Goal: Use online tool/utility: Utilize a website feature to perform a specific function

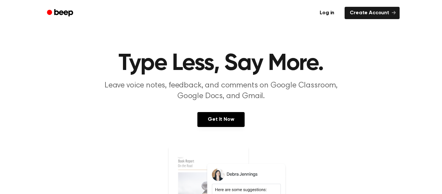
click at [66, 11] on icon "Beep" at bounding box center [63, 12] width 19 height 7
click at [227, 118] on link "Get It Now" at bounding box center [220, 119] width 47 height 15
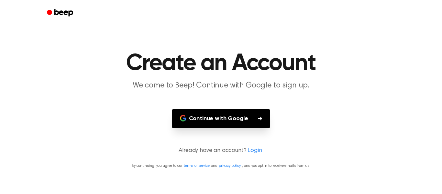
click at [247, 118] on button "Continue with Google" at bounding box center [221, 118] width 98 height 19
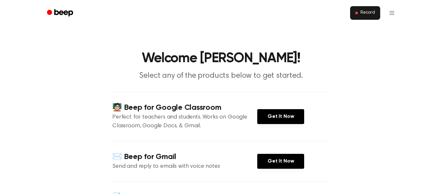
click at [365, 14] on span "Record" at bounding box center [368, 13] width 15 height 6
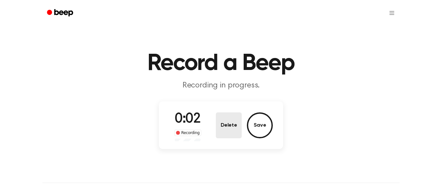
click at [222, 128] on button "Delete" at bounding box center [229, 125] width 26 height 26
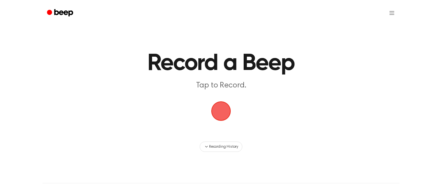
click at [226, 111] on span "button" at bounding box center [221, 111] width 35 height 35
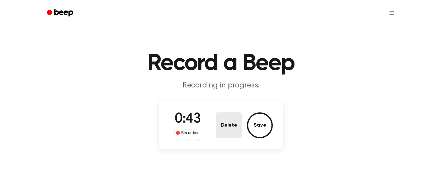
click at [231, 116] on button "Delete" at bounding box center [229, 125] width 26 height 26
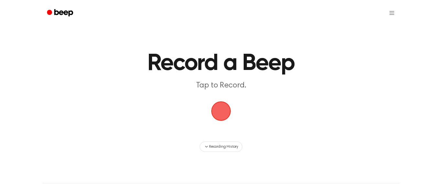
click at [216, 106] on span "button" at bounding box center [220, 110] width 31 height 31
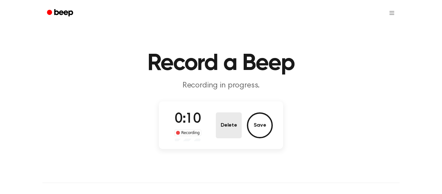
click at [231, 137] on button "Delete" at bounding box center [229, 125] width 26 height 26
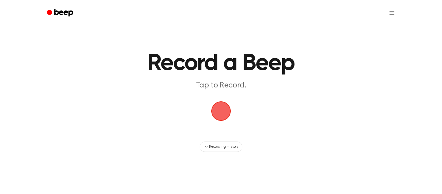
click at [216, 111] on span "button" at bounding box center [220, 110] width 25 height 25
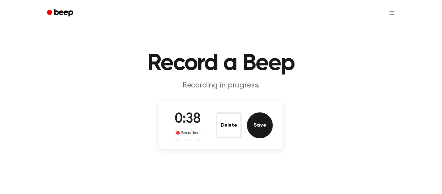
click at [260, 121] on button "Save" at bounding box center [260, 125] width 26 height 26
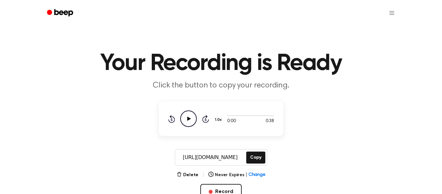
click at [188, 118] on icon at bounding box center [189, 119] width 4 height 4
click at [188, 118] on icon "Pause Audio" at bounding box center [188, 118] width 17 height 17
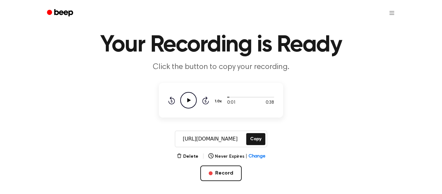
scroll to position [19, 0]
click at [258, 137] on button "Copy" at bounding box center [255, 139] width 19 height 12
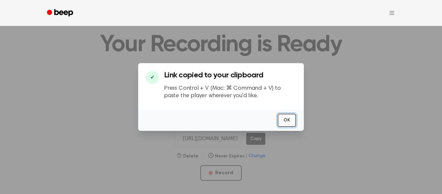
click at [292, 118] on button "OK" at bounding box center [287, 120] width 18 height 13
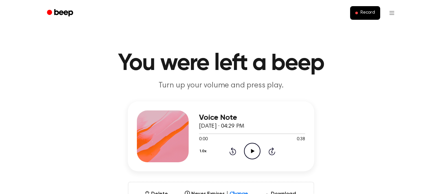
click at [255, 157] on icon "Play Audio" at bounding box center [252, 151] width 17 height 17
click at [255, 157] on icon "Pause Audio" at bounding box center [252, 151] width 17 height 17
